Goal: Task Accomplishment & Management: Use online tool/utility

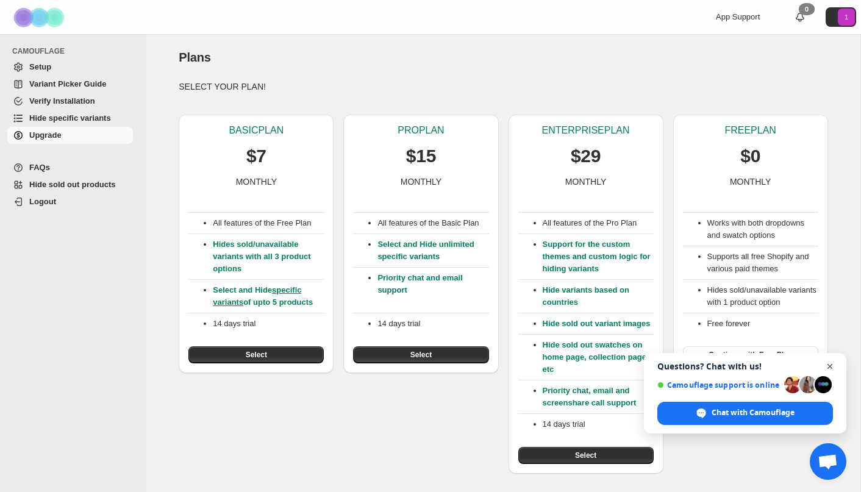
click at [831, 367] on span "Open chat" at bounding box center [830, 366] width 15 height 15
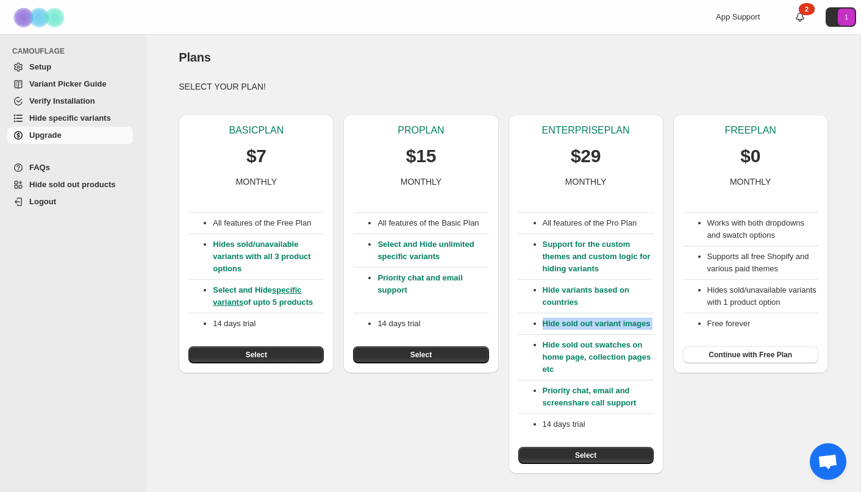
drag, startPoint x: 658, startPoint y: 325, endPoint x: 576, endPoint y: 334, distance: 82.8
click at [576, 334] on div "ENTERPRISE PLAN $29 MONTHLY All features of the Pro Plan Support for the custom…" at bounding box center [586, 294] width 155 height 359
click at [585, 332] on div "All features of the Pro Plan Support for the custom themes and custom logic for…" at bounding box center [585, 326] width 135 height 276
click at [612, 453] on button "Select" at bounding box center [585, 455] width 135 height 17
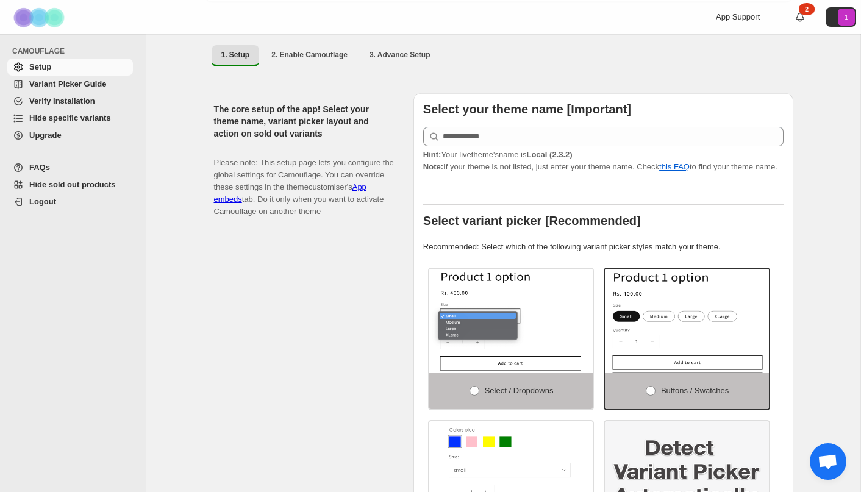
scroll to position [99, 0]
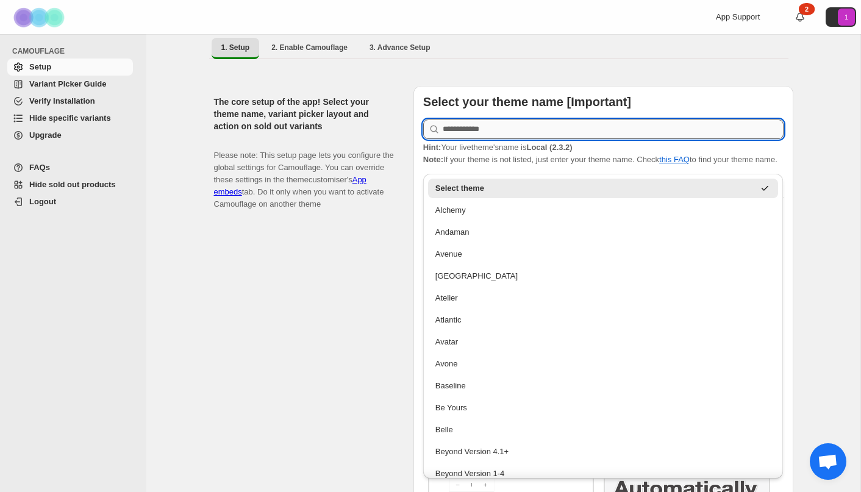
click at [517, 121] on input "text" at bounding box center [613, 130] width 341 height 20
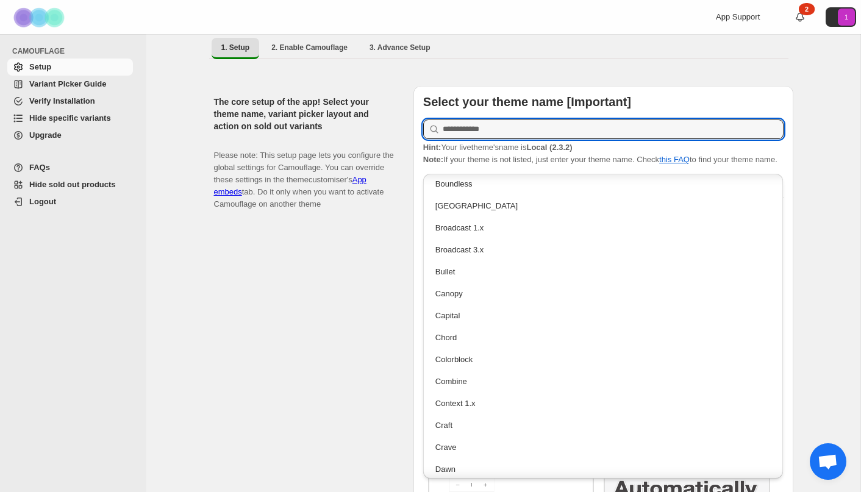
scroll to position [368, 0]
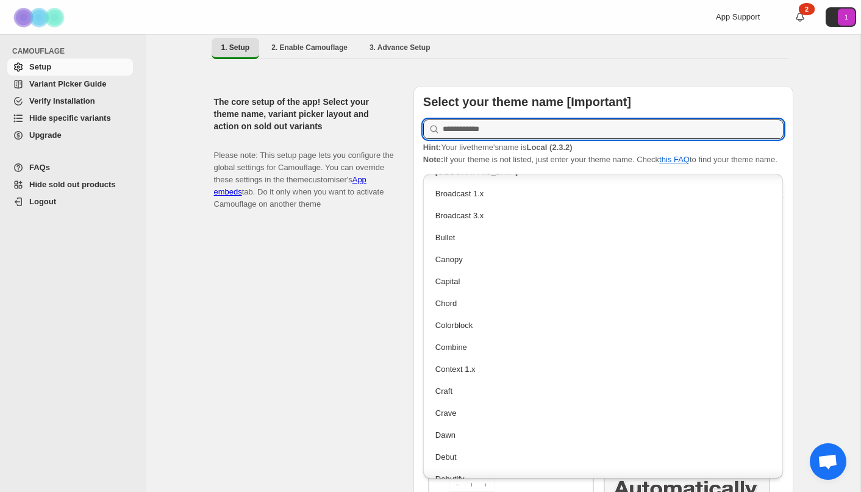
click at [394, 279] on div "The core setup of the app! Select your theme name, variant picker layout and ac…" at bounding box center [309, 339] width 190 height 506
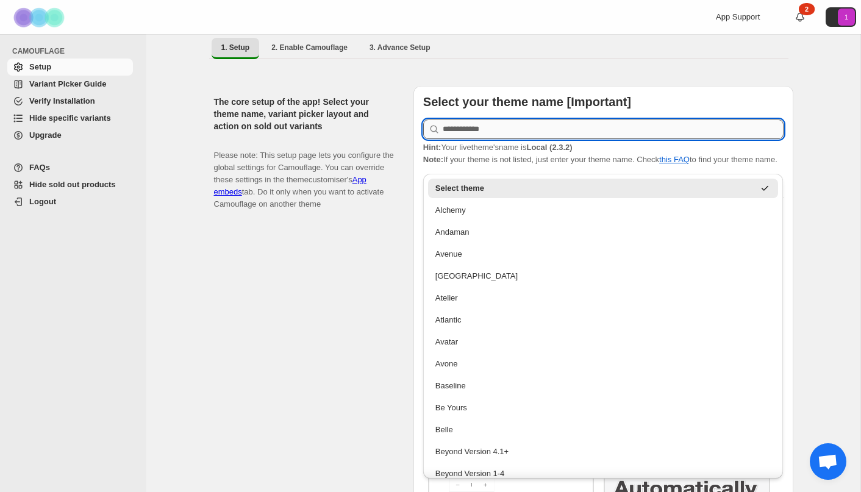
click at [571, 120] on input "text" at bounding box center [613, 130] width 341 height 20
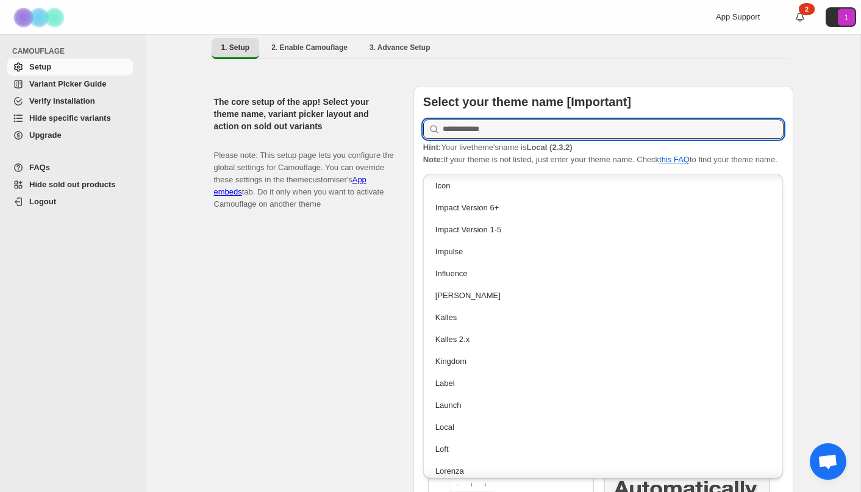
scroll to position [1331, 0]
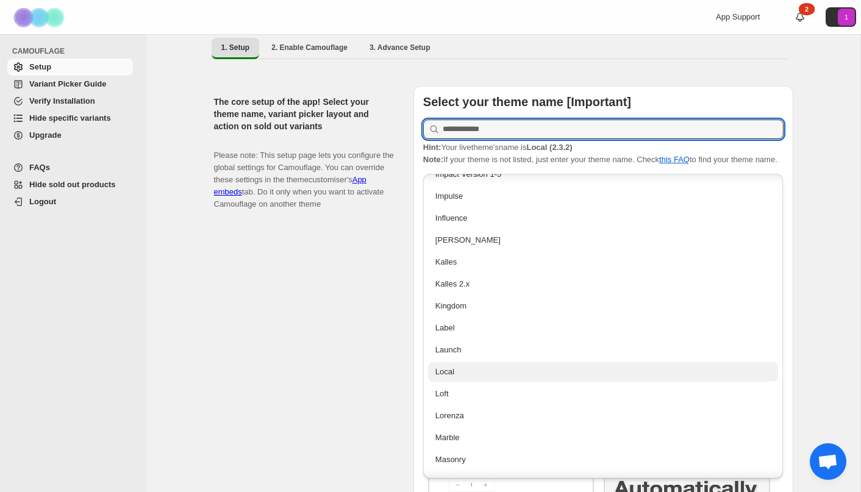
click at [491, 374] on div "Local" at bounding box center [603, 372] width 336 height 12
type input "*****"
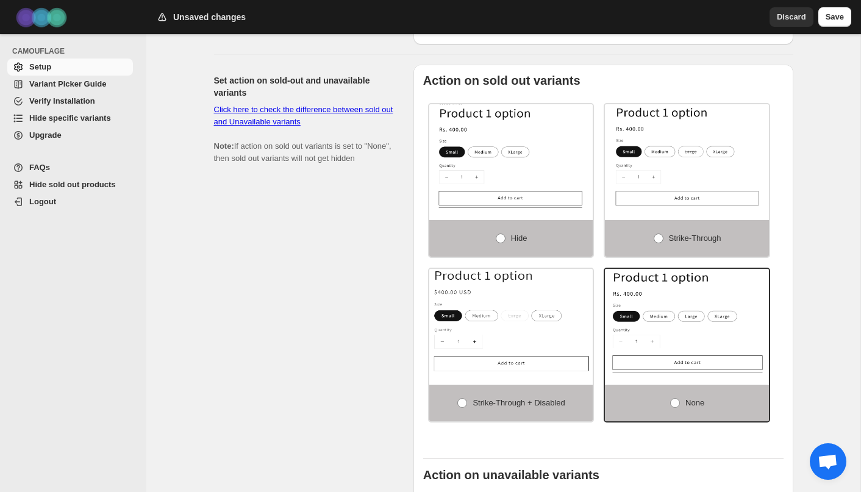
scroll to position [651, 0]
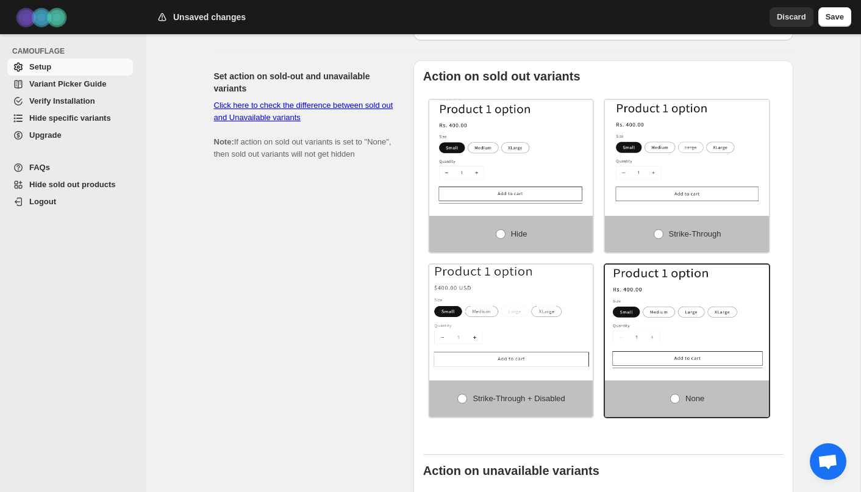
drag, startPoint x: 257, startPoint y: 172, endPoint x: 237, endPoint y: 150, distance: 29.4
click at [238, 150] on div "Click here to check the difference between sold out and Unavailable variants No…" at bounding box center [304, 129] width 180 height 61
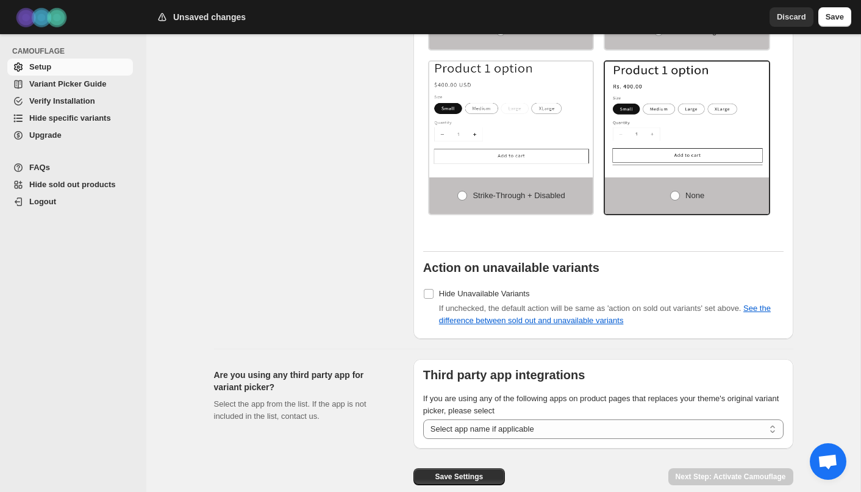
scroll to position [857, 0]
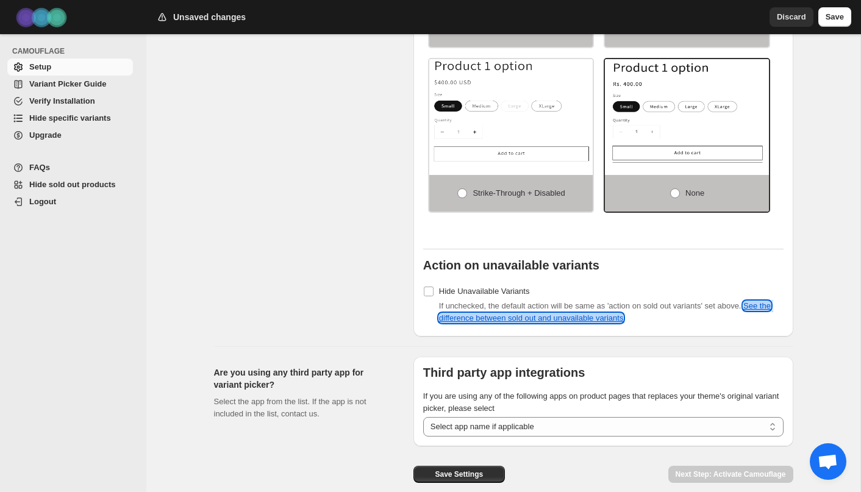
drag, startPoint x: 559, startPoint y: 324, endPoint x: 689, endPoint y: 3, distance: 346.4
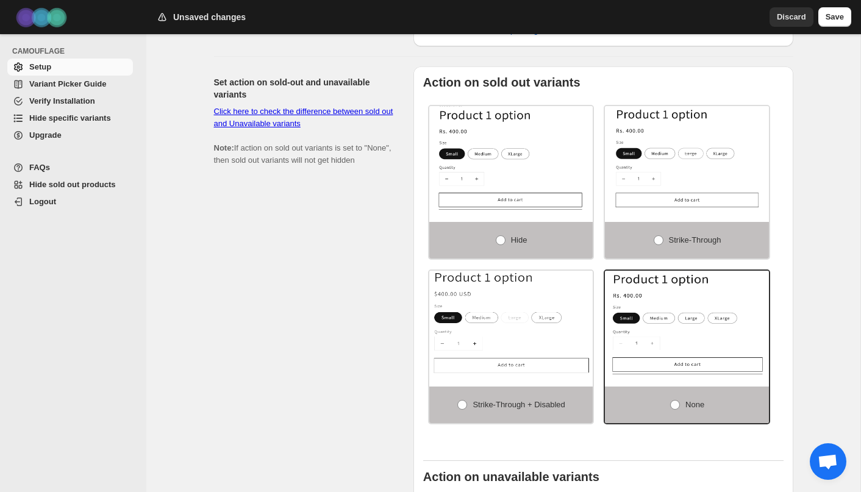
scroll to position [670, 0]
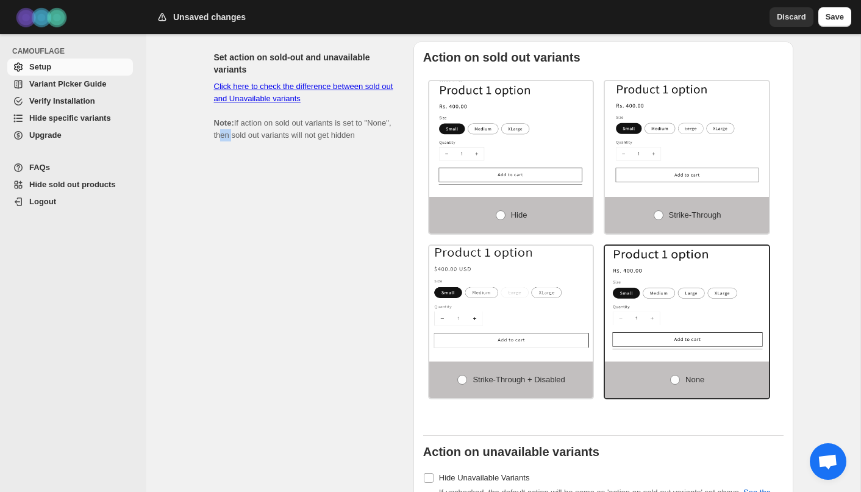
drag, startPoint x: 262, startPoint y: 143, endPoint x: 245, endPoint y: 142, distance: 16.5
click at [245, 140] on span "Click here to check the difference between sold out and Unavailable variants No…" at bounding box center [303, 111] width 179 height 58
click at [249, 141] on div "Click here to check the difference between sold out and Unavailable variants No…" at bounding box center [304, 111] width 180 height 61
drag, startPoint x: 249, startPoint y: 147, endPoint x: 236, endPoint y: 131, distance: 20.8
click at [236, 131] on div "Click here to check the difference between sold out and Unavailable variants No…" at bounding box center [304, 111] width 180 height 61
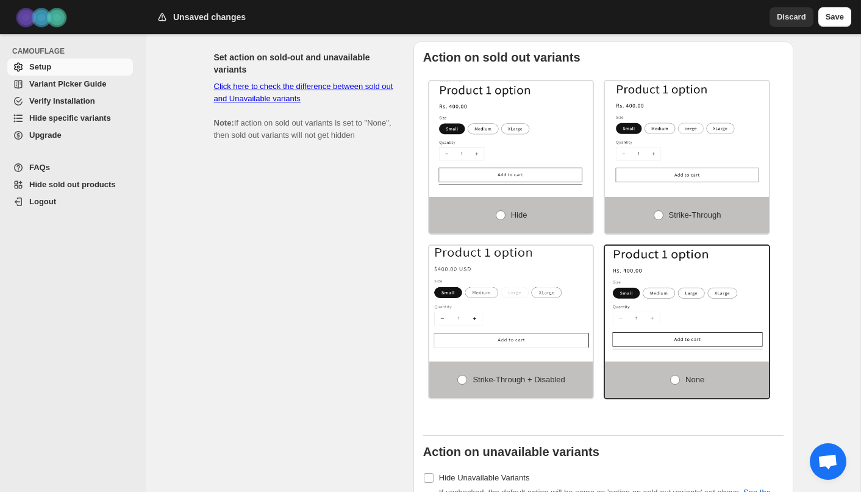
click at [240, 213] on div "Set action on sold-out and unavailable variants Click here to check the differe…" at bounding box center [309, 282] width 190 height 482
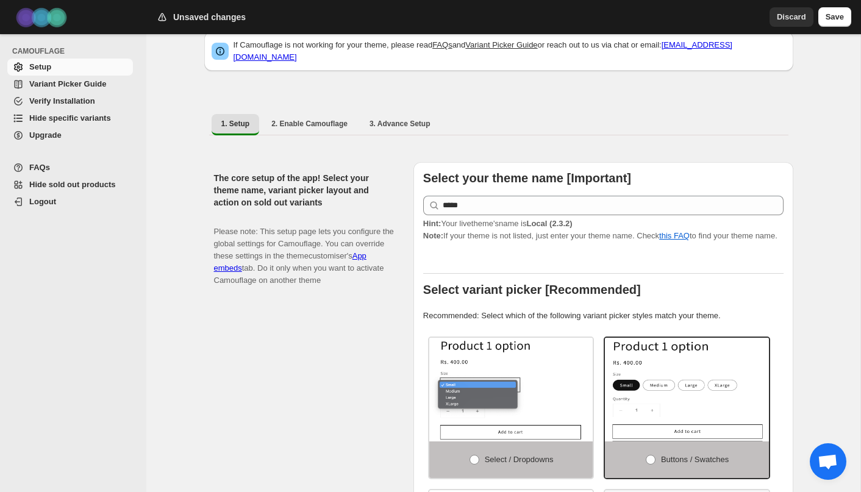
scroll to position [0, 0]
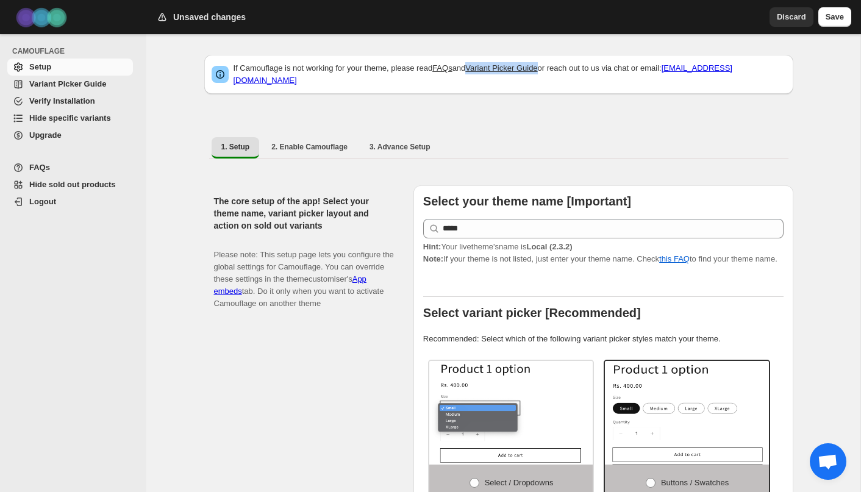
drag, startPoint x: 504, startPoint y: 68, endPoint x: 780, endPoint y: 1, distance: 283.7
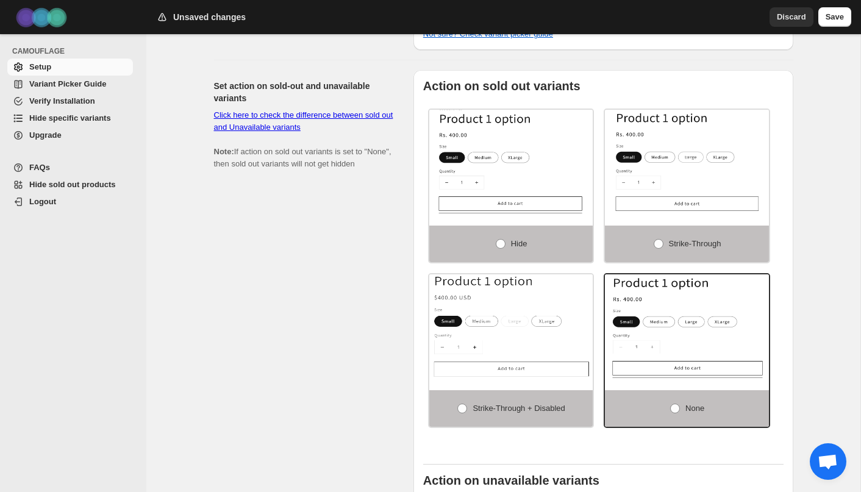
scroll to position [639, 0]
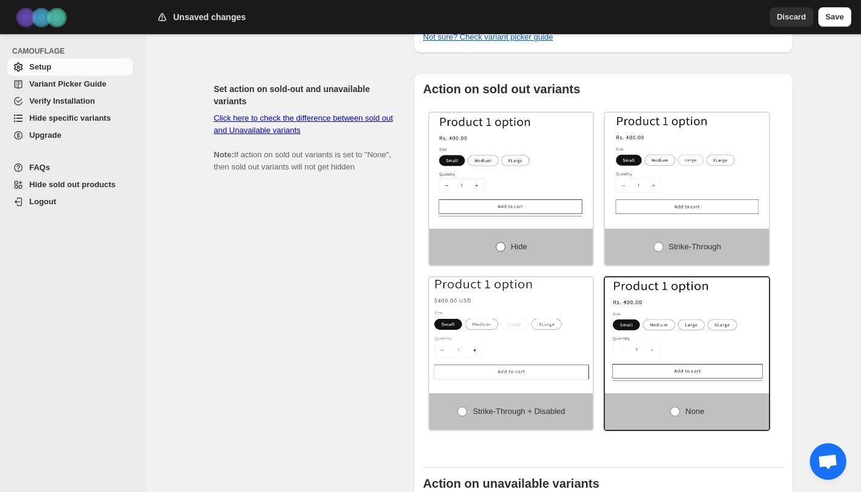
click at [498, 251] on span at bounding box center [501, 247] width 10 height 10
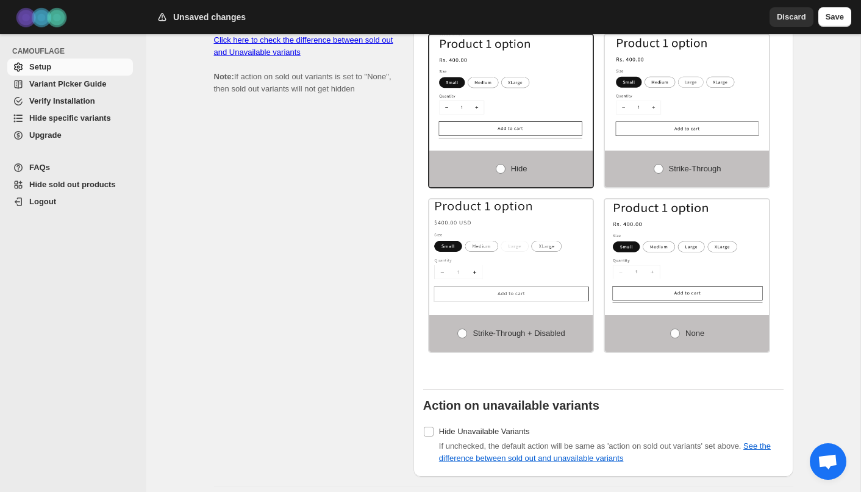
scroll to position [654, 0]
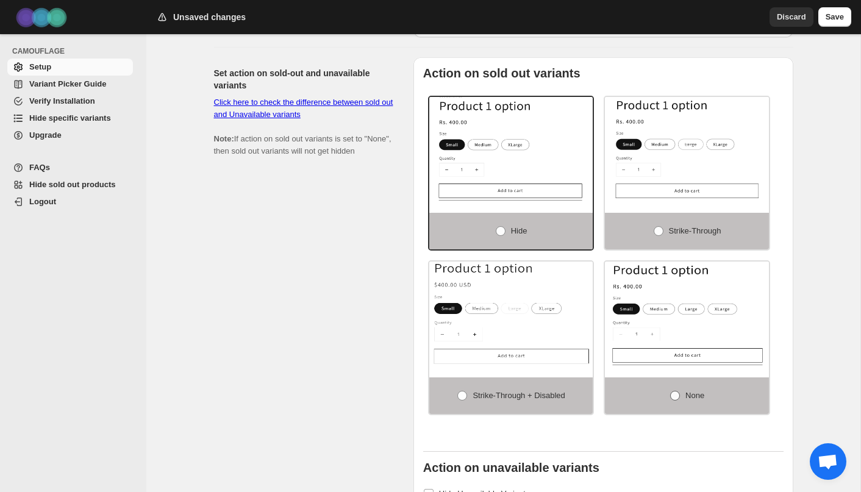
click at [672, 400] on span at bounding box center [675, 396] width 10 height 10
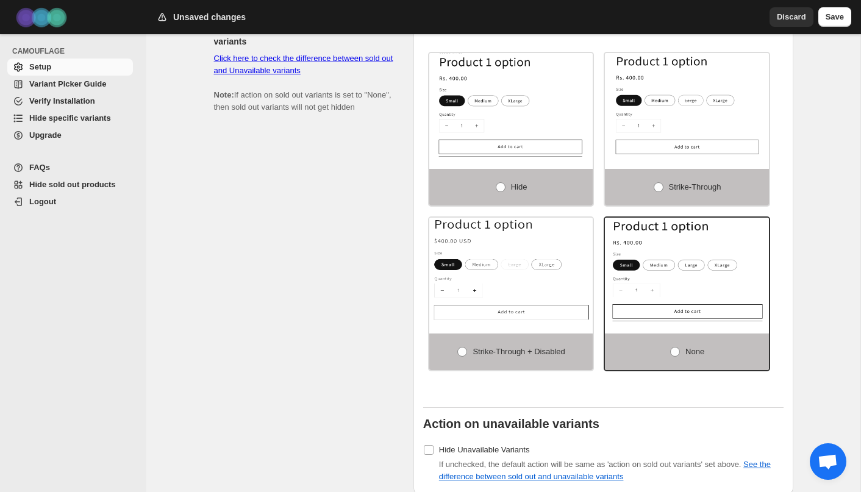
scroll to position [660, 0]
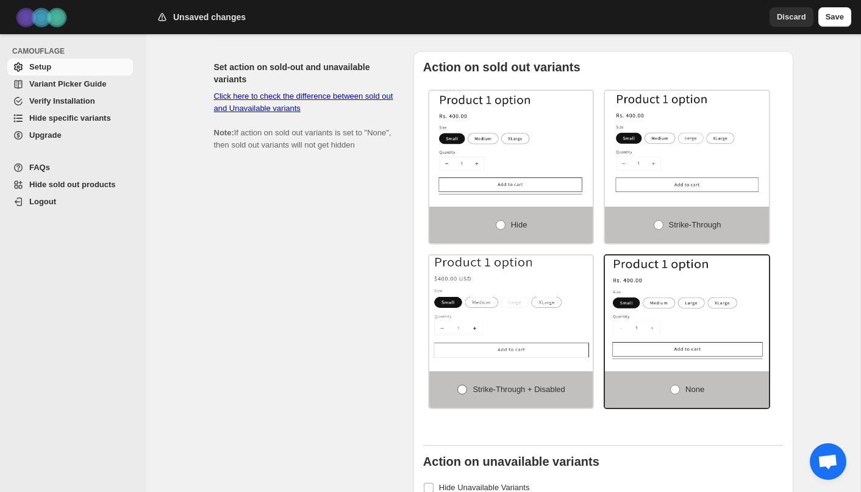
click at [459, 393] on span at bounding box center [462, 390] width 10 height 10
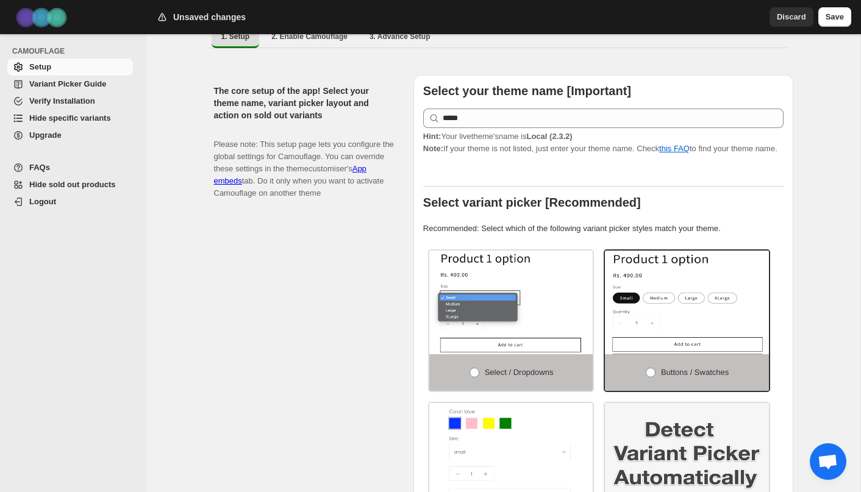
scroll to position [0, 0]
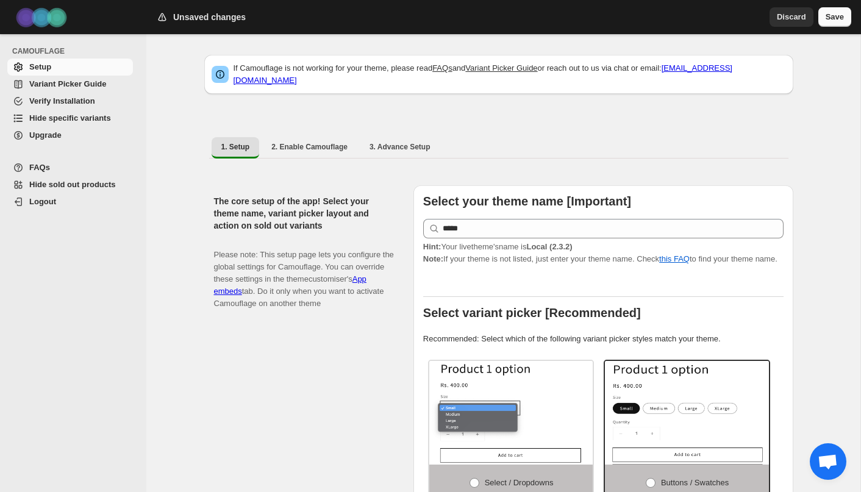
click at [828, 24] on button "Save" at bounding box center [834, 17] width 33 height 20
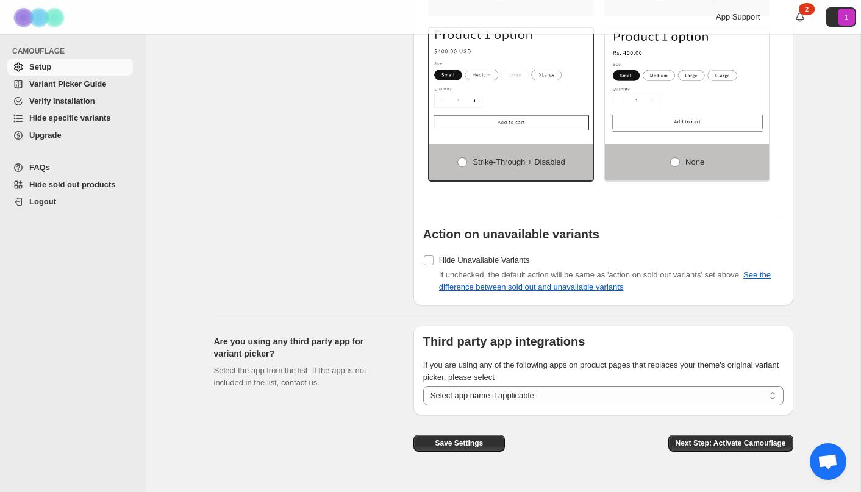
scroll to position [914, 0]
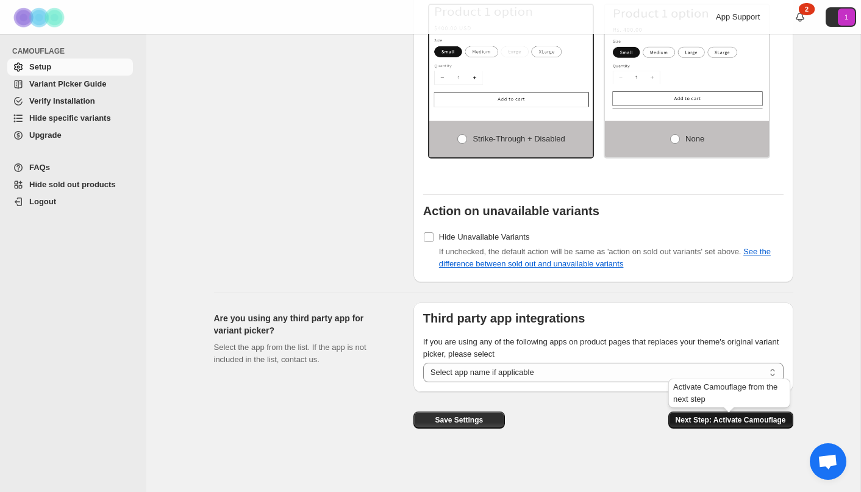
click at [710, 420] on span "Next Step: Activate Camouflage" at bounding box center [731, 420] width 110 height 10
select select "**********"
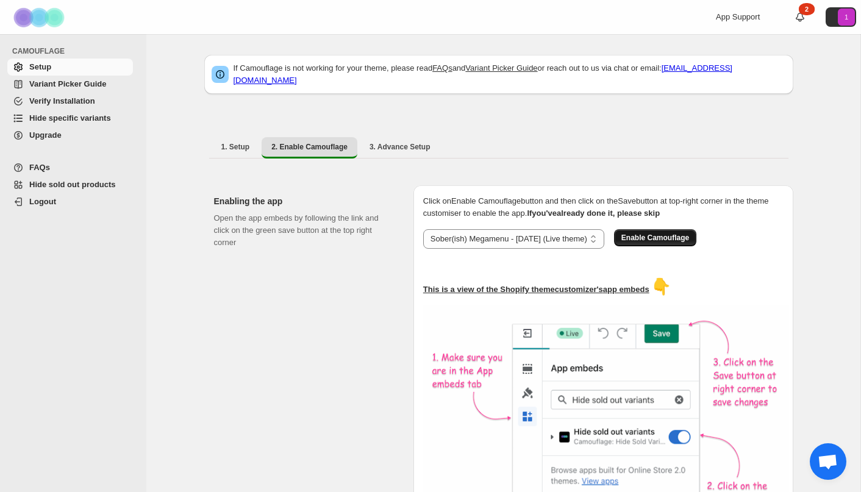
click at [678, 233] on span "Enable Camouflage" at bounding box center [655, 238] width 68 height 10
click at [689, 233] on span "Enable Camouflage" at bounding box center [655, 238] width 68 height 10
click at [97, 120] on span "Hide specific variants" at bounding box center [70, 117] width 82 height 9
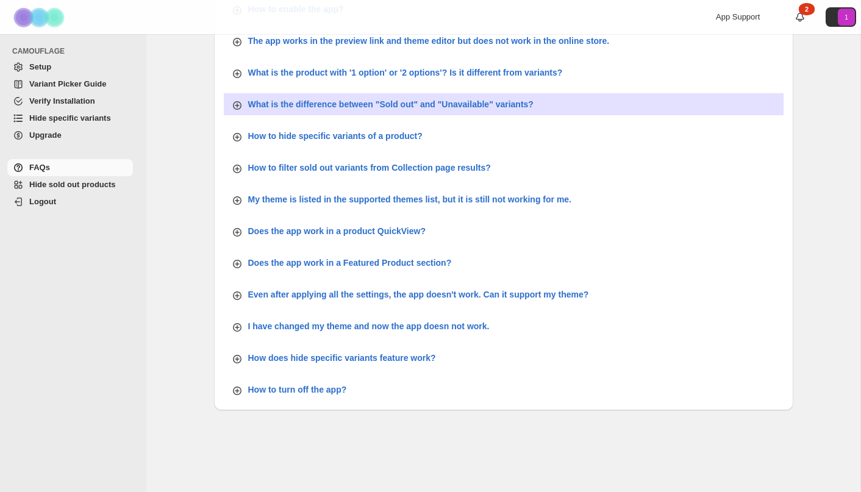
scroll to position [434, 0]
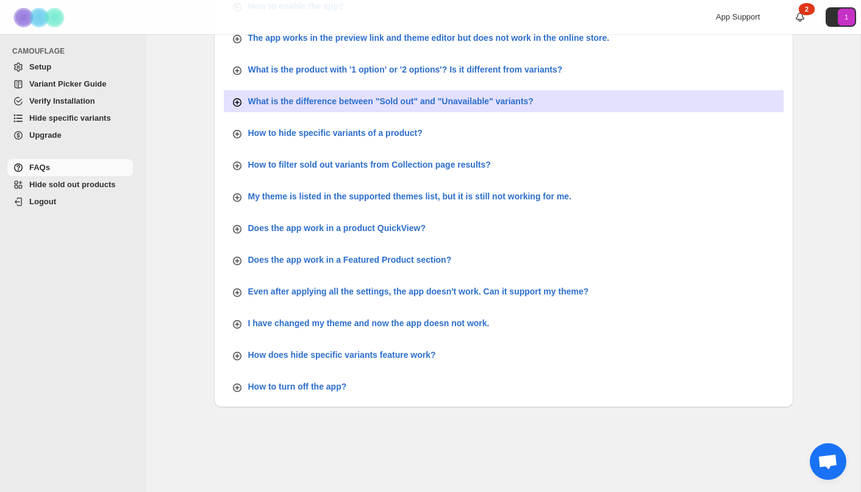
click at [511, 104] on p "What is the difference between "Sold out" and "Unavailable" variants?" at bounding box center [390, 101] width 285 height 12
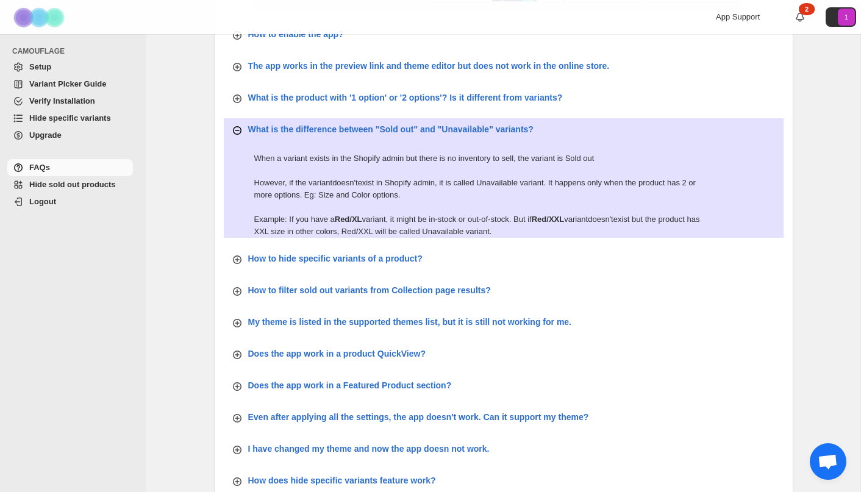
scroll to position [406, 0]
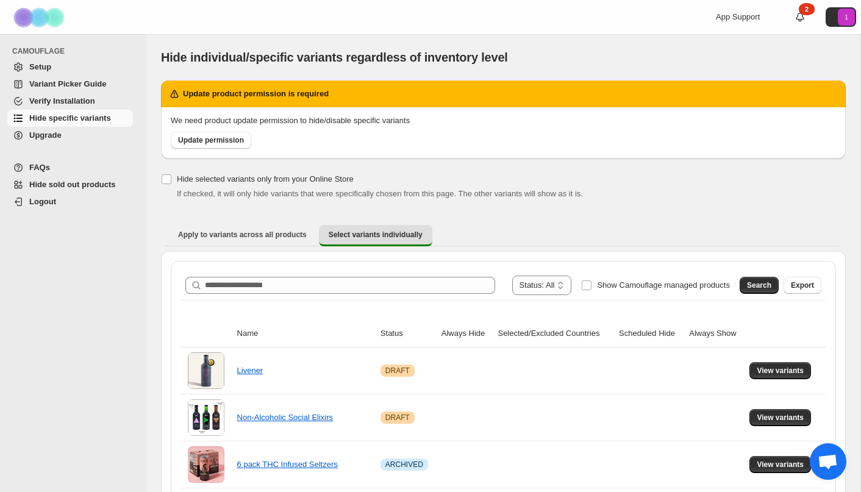
click at [90, 71] on span "Setup" at bounding box center [79, 67] width 101 height 12
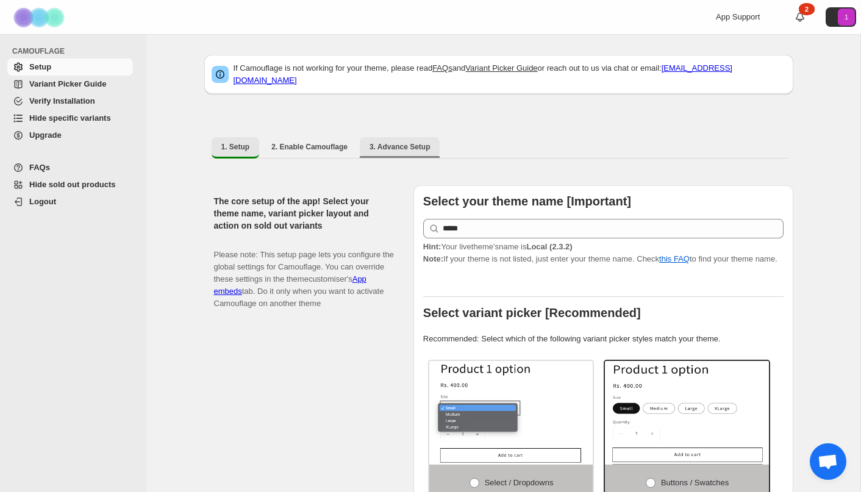
click at [420, 142] on span "3. Advance Setup" at bounding box center [400, 147] width 61 height 10
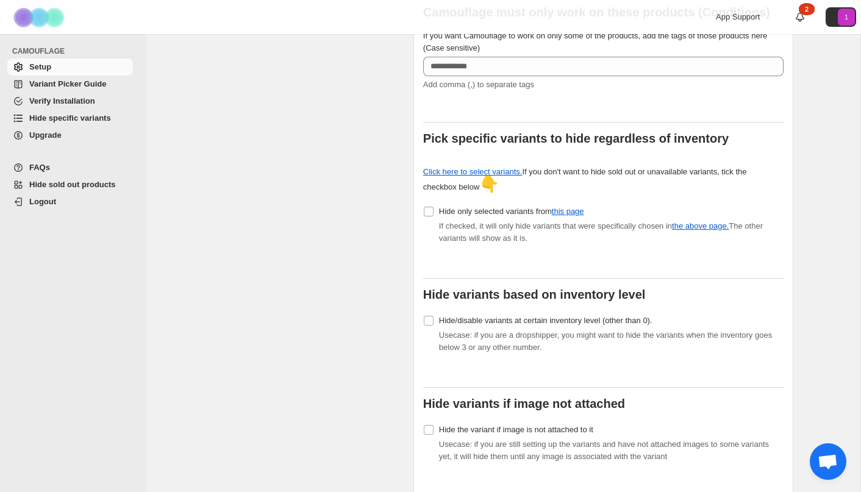
scroll to position [313, 0]
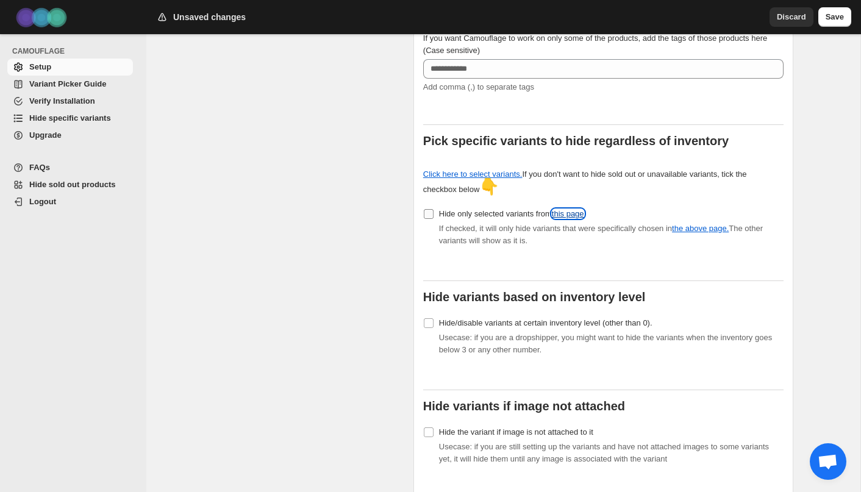
click at [576, 209] on link "this page" at bounding box center [568, 213] width 32 height 9
click at [74, 113] on span "Hide specific variants" at bounding box center [79, 118] width 101 height 12
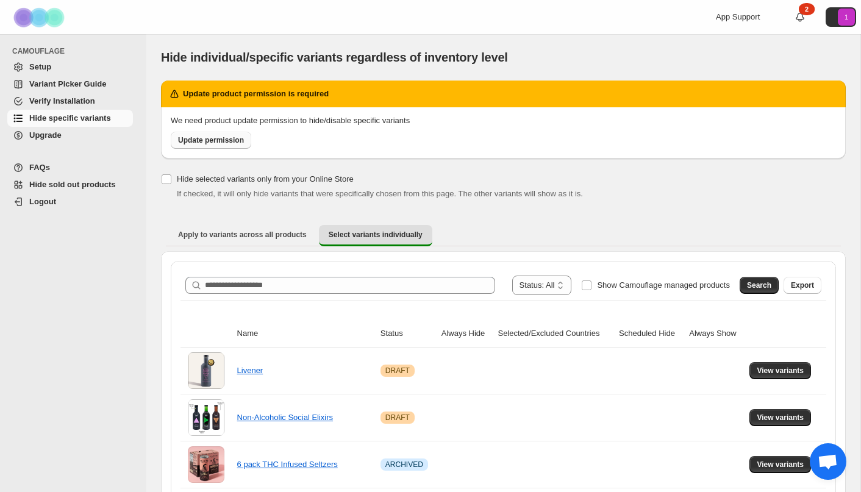
click at [232, 144] on span "Update permission" at bounding box center [211, 140] width 66 height 10
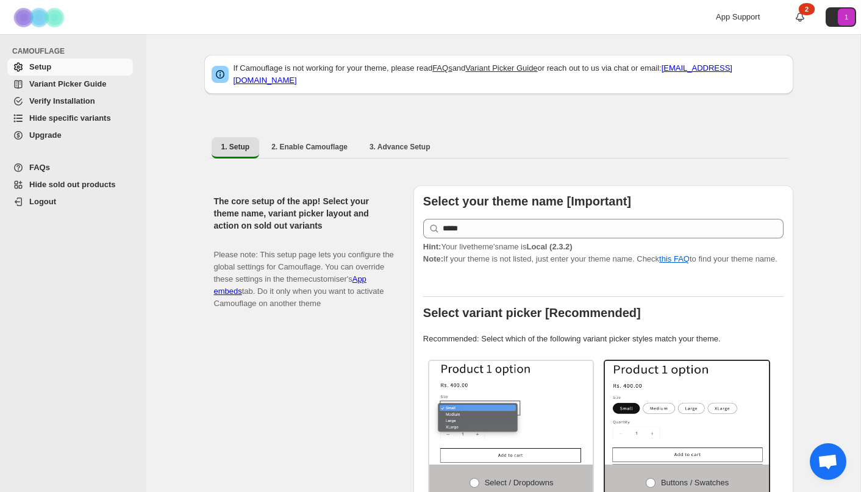
click at [72, 124] on span "Hide specific variants" at bounding box center [79, 118] width 101 height 12
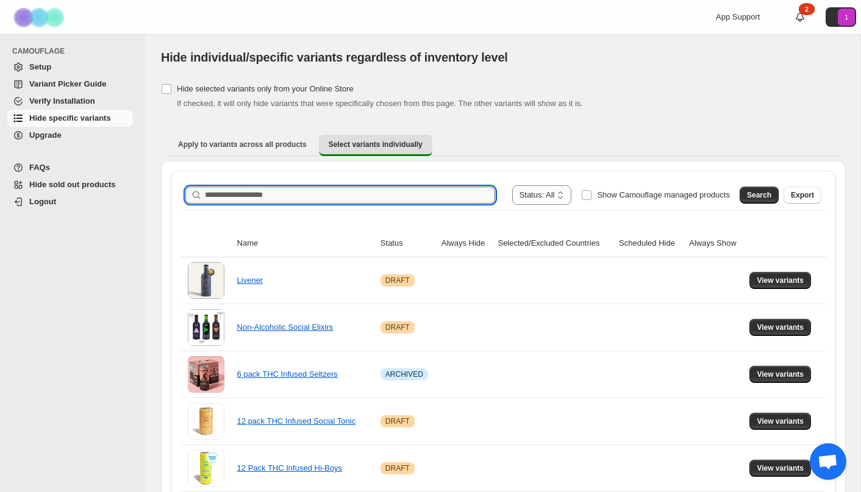
click at [345, 193] on input "Search product name" at bounding box center [350, 195] width 290 height 17
type input "*******"
click at [759, 195] on span "Search" at bounding box center [759, 195] width 24 height 10
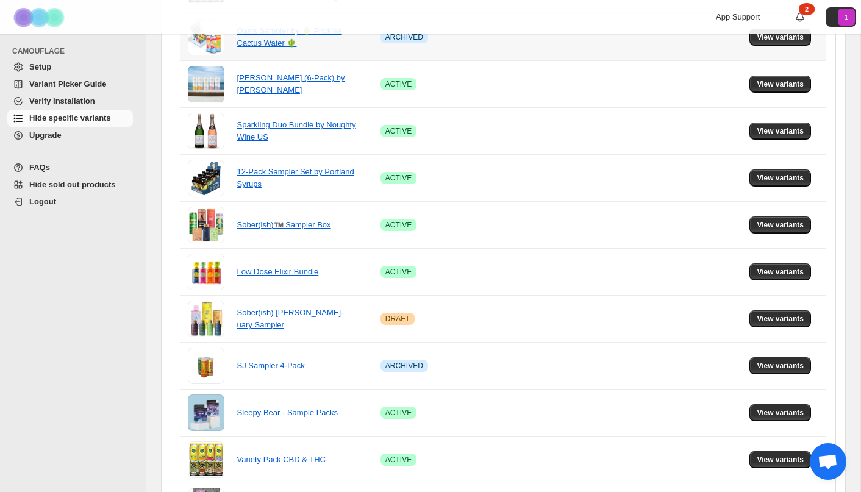
scroll to position [435, 0]
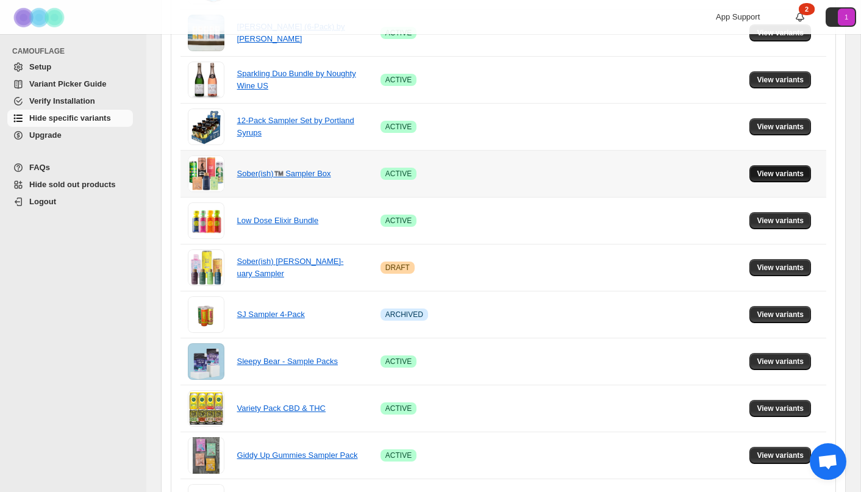
click at [783, 172] on span "View variants" at bounding box center [780, 174] width 47 height 10
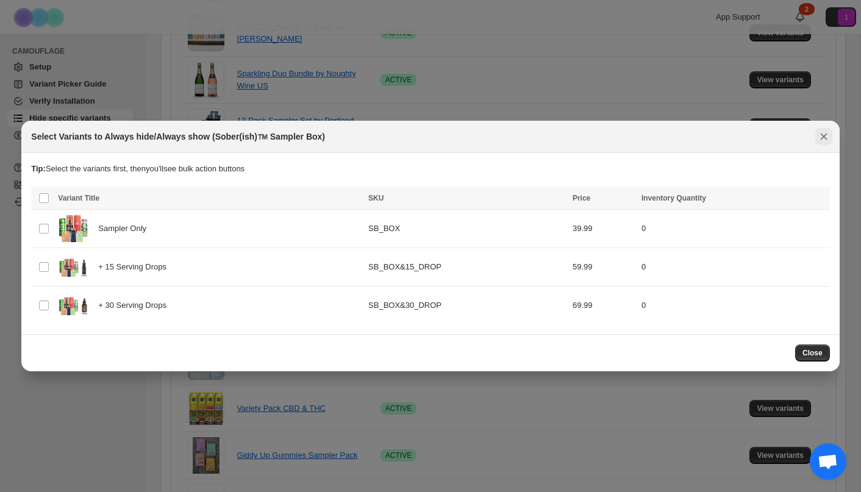
click at [825, 138] on icon "Close" at bounding box center [824, 137] width 12 height 12
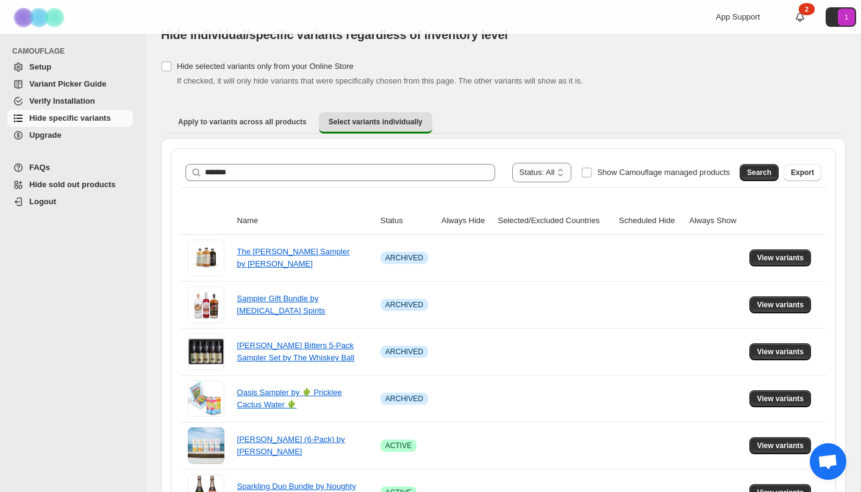
scroll to position [0, 0]
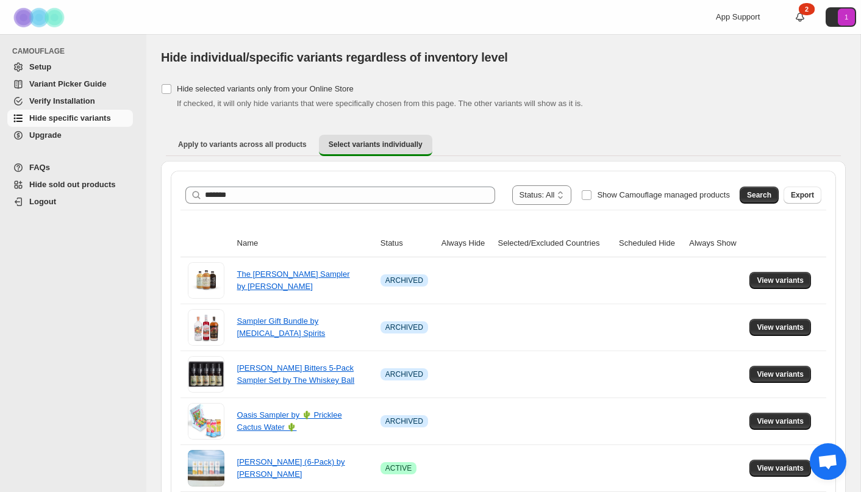
click at [596, 155] on ul "Apply to variants across all products Select variants individually More views" at bounding box center [503, 145] width 675 height 22
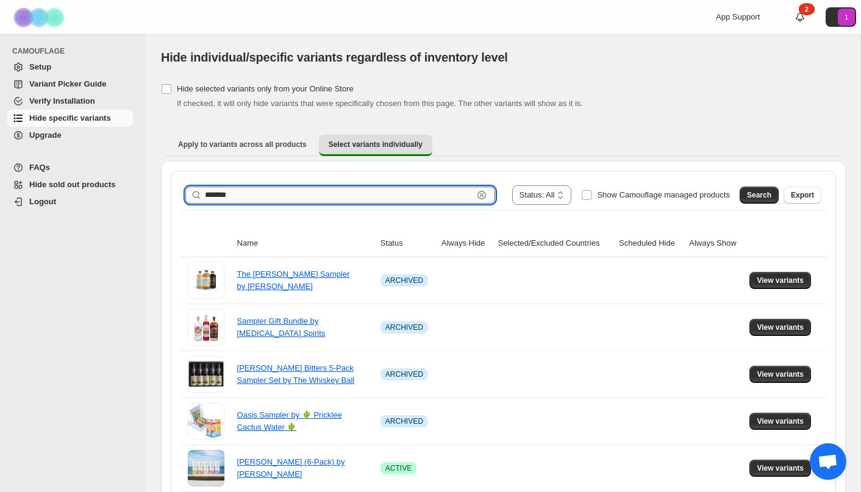
click at [462, 198] on div "******* Clear" at bounding box center [340, 195] width 310 height 17
click at [476, 198] on icon "button" at bounding box center [482, 195] width 12 height 12
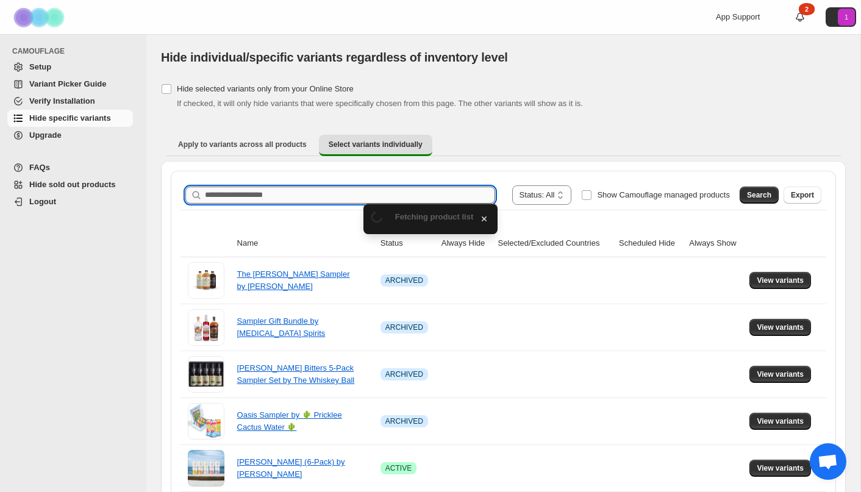
click at [462, 198] on input "Search product name" at bounding box center [350, 195] width 290 height 17
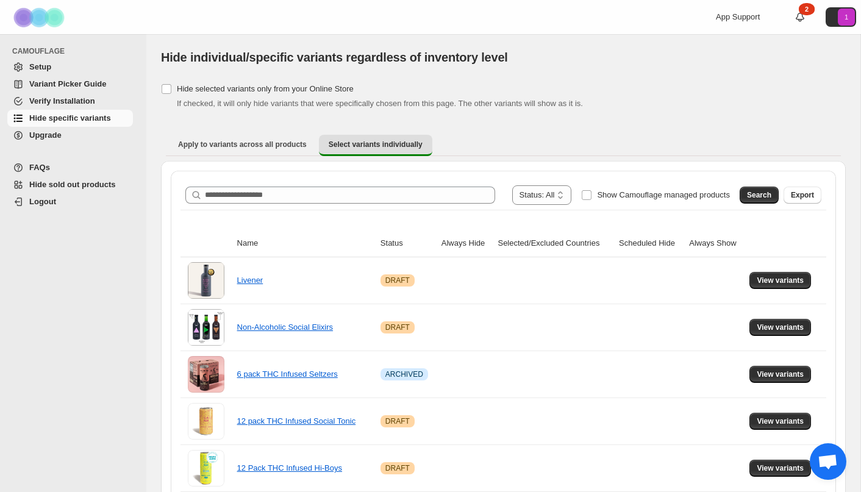
click at [77, 70] on span "Setup" at bounding box center [79, 67] width 101 height 12
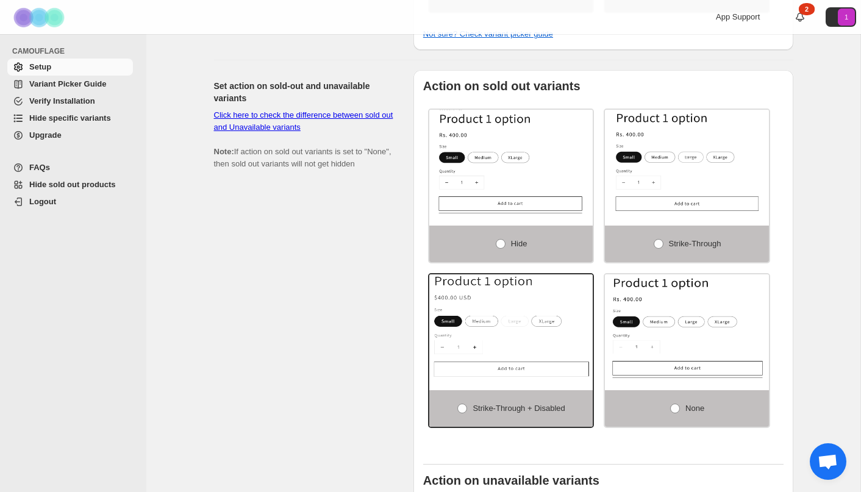
scroll to position [671, 0]
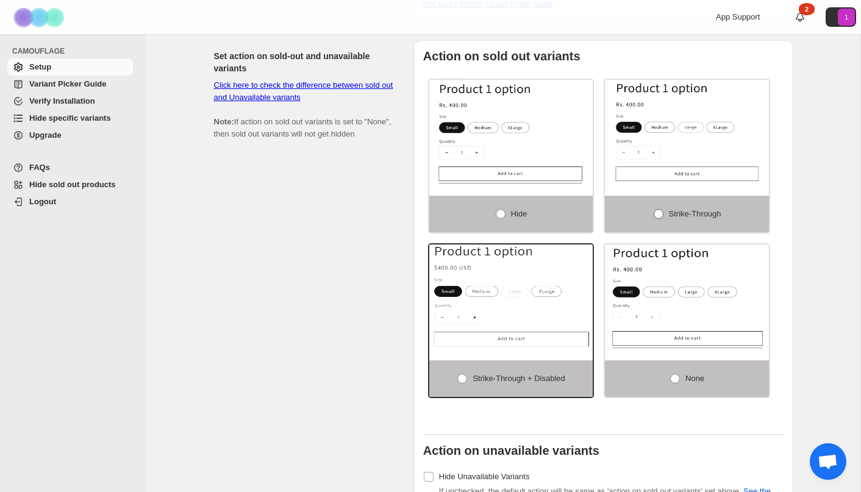
click at [654, 218] on span at bounding box center [659, 214] width 10 height 10
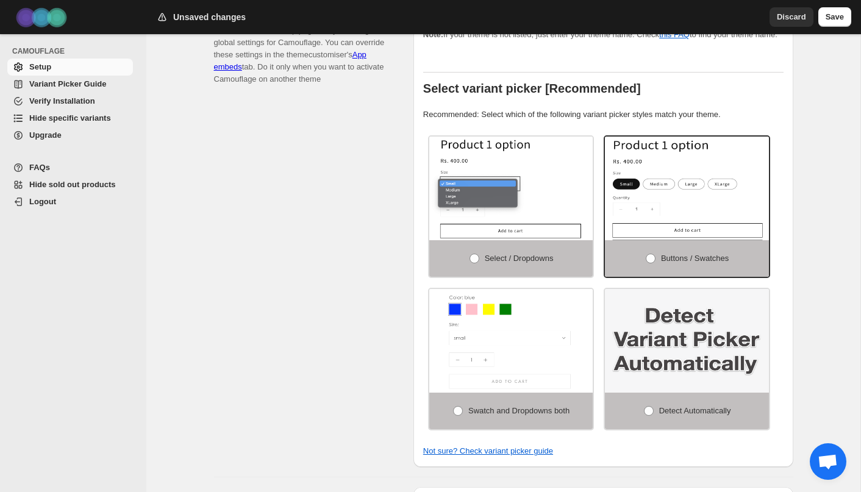
scroll to position [218, 0]
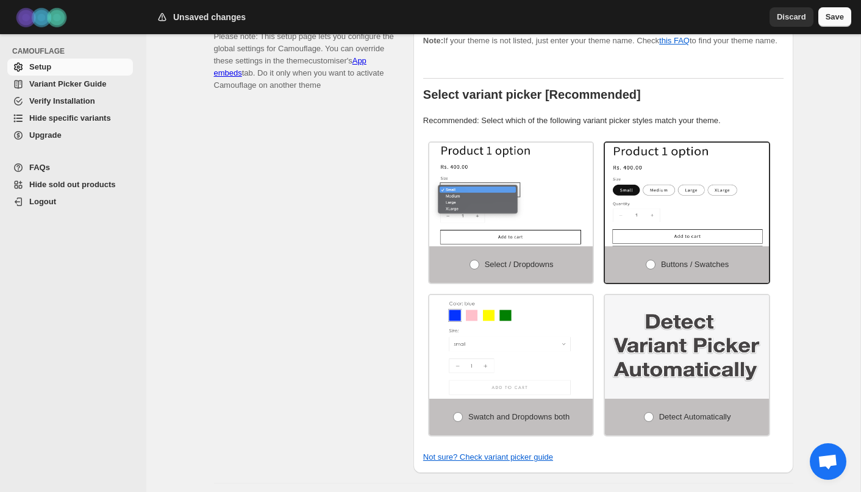
click at [829, 24] on button "Save" at bounding box center [834, 17] width 33 height 20
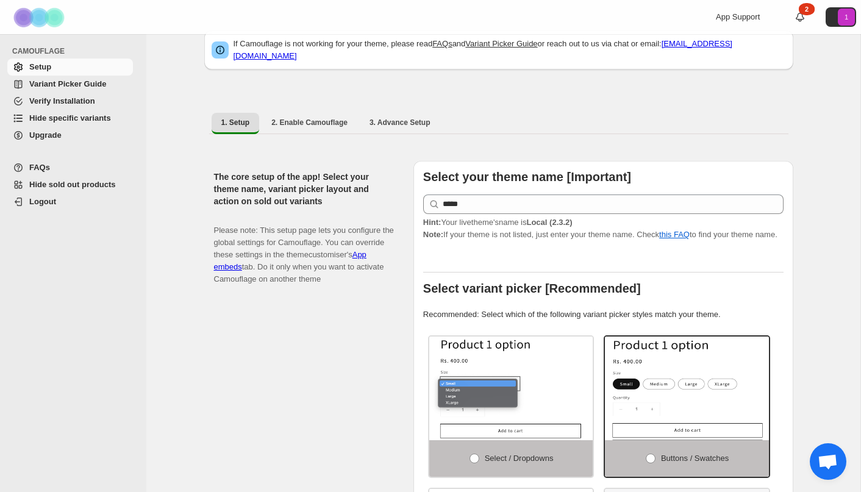
scroll to position [0, 0]
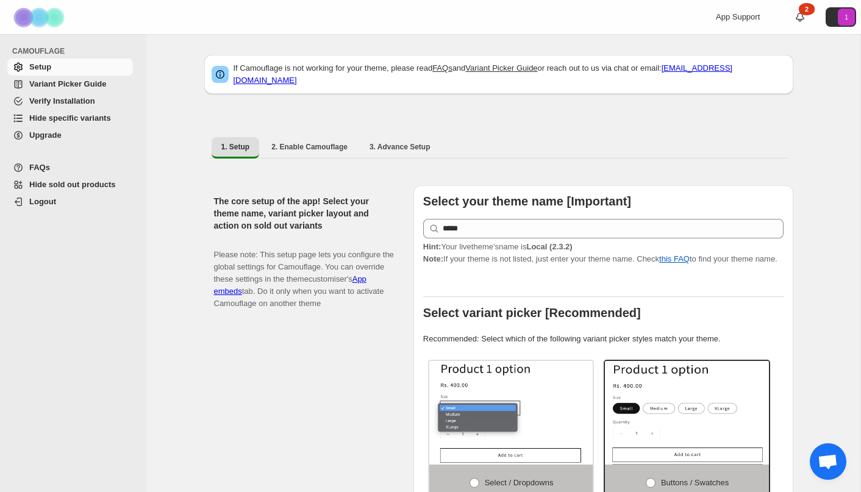
click at [106, 121] on span "Hide specific variants" at bounding box center [70, 117] width 82 height 9
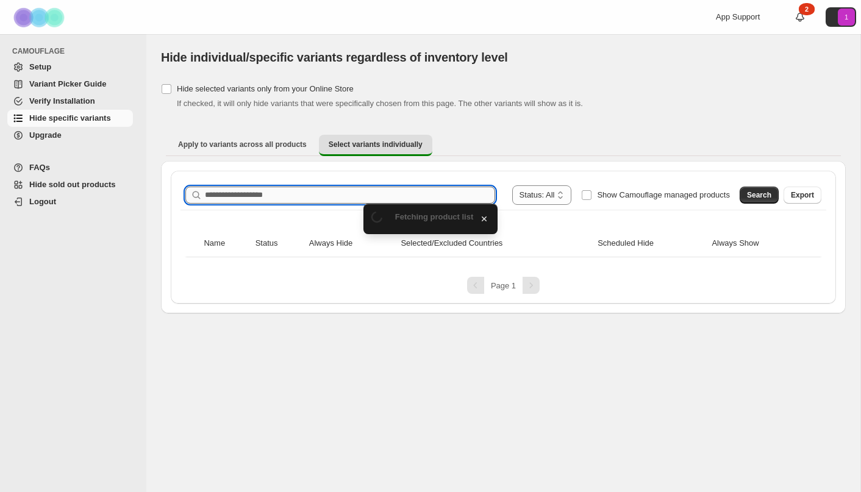
click at [331, 195] on input "Search product name" at bounding box center [350, 195] width 290 height 17
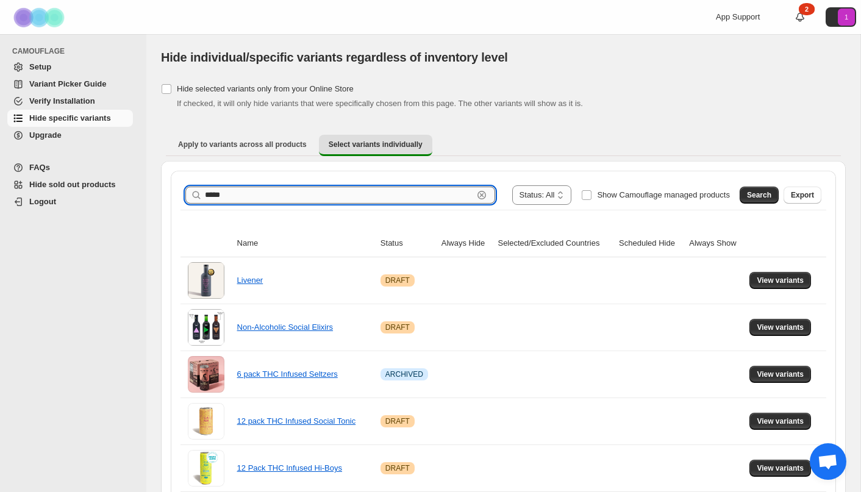
type input "*****"
click at [747, 199] on span "Search" at bounding box center [759, 195] width 24 height 10
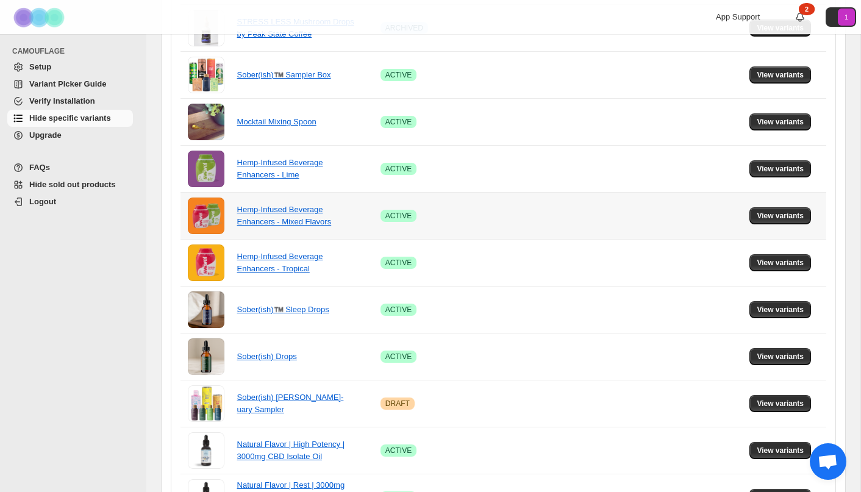
scroll to position [543, 0]
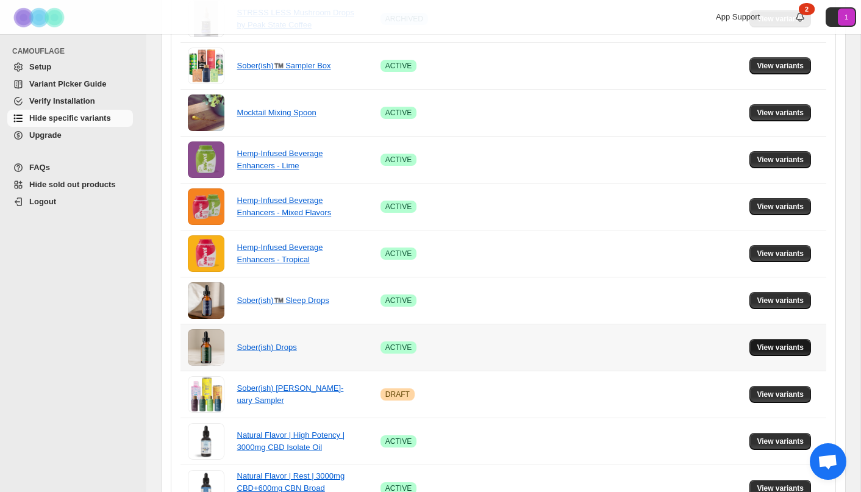
click at [777, 349] on span "View variants" at bounding box center [780, 348] width 47 height 10
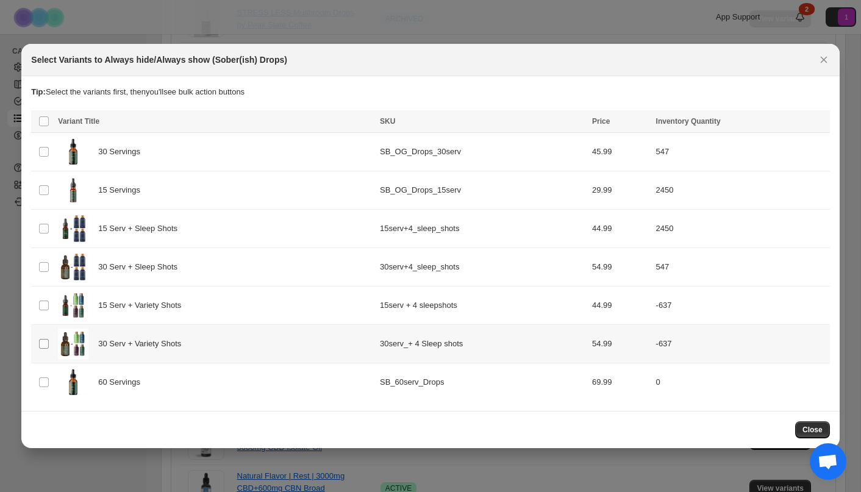
click at [49, 344] on span ":r6:" at bounding box center [43, 343] width 11 height 11
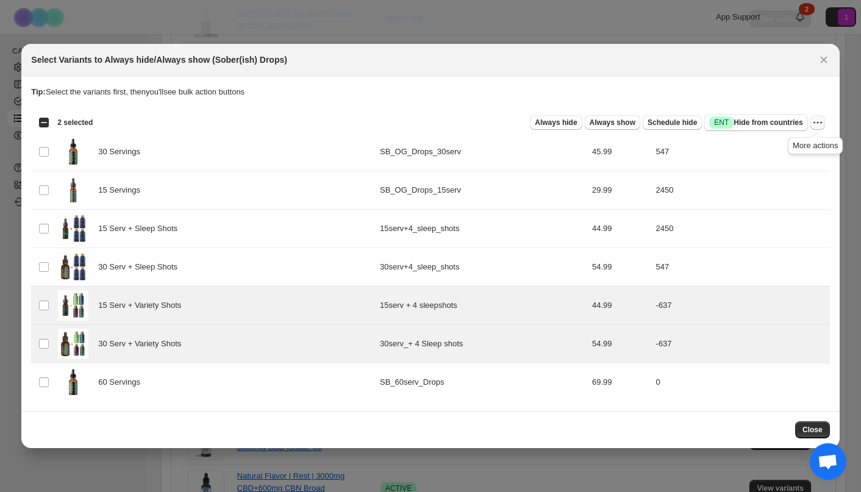
click at [818, 125] on icon "More actions" at bounding box center [818, 122] width 12 height 12
click at [720, 85] on section "Tip: Select the variants first, then you'll see bulk action buttons Loading pro…" at bounding box center [430, 243] width 818 height 335
click at [652, 123] on span "Schedule hide" at bounding box center [672, 123] width 49 height 10
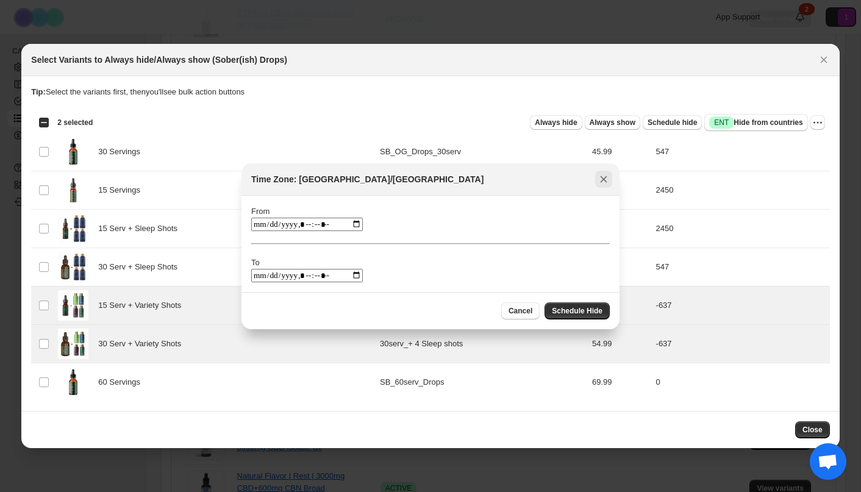
click at [605, 183] on icon "Close" at bounding box center [604, 179] width 12 height 12
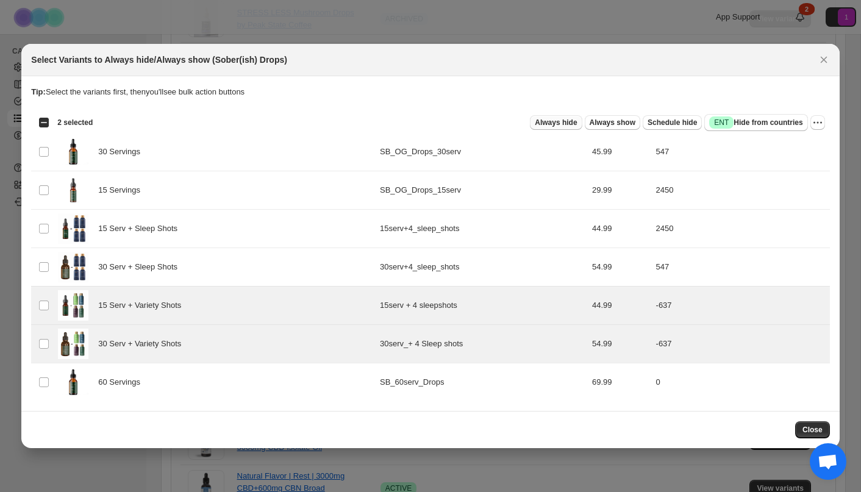
click at [567, 124] on span "Always hide" at bounding box center [556, 123] width 42 height 10
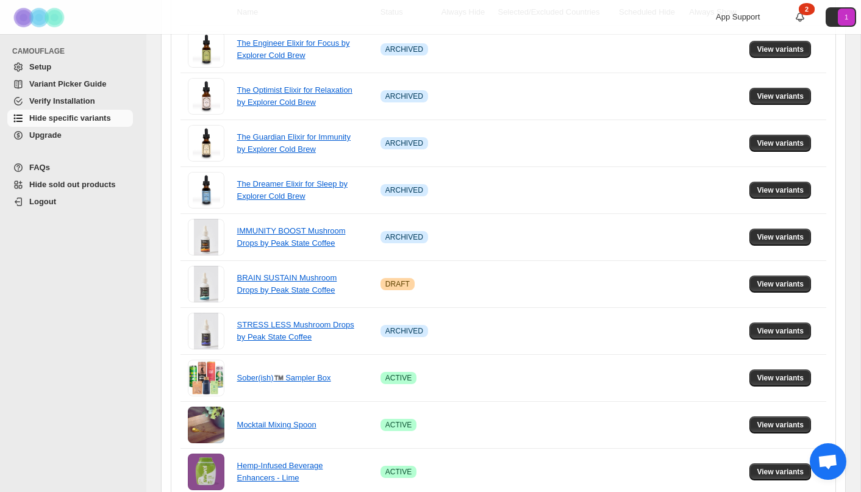
scroll to position [0, 0]
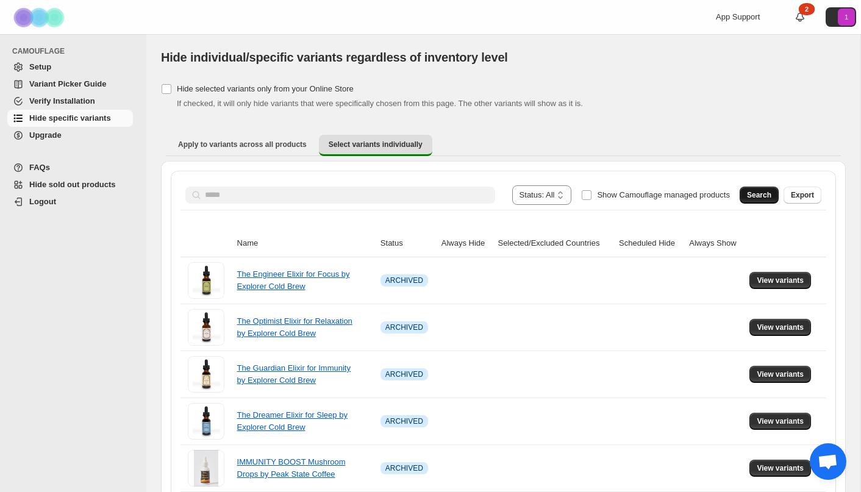
click at [756, 195] on span "Search" at bounding box center [759, 195] width 24 height 10
